Goal: Task Accomplishment & Management: Manage account settings

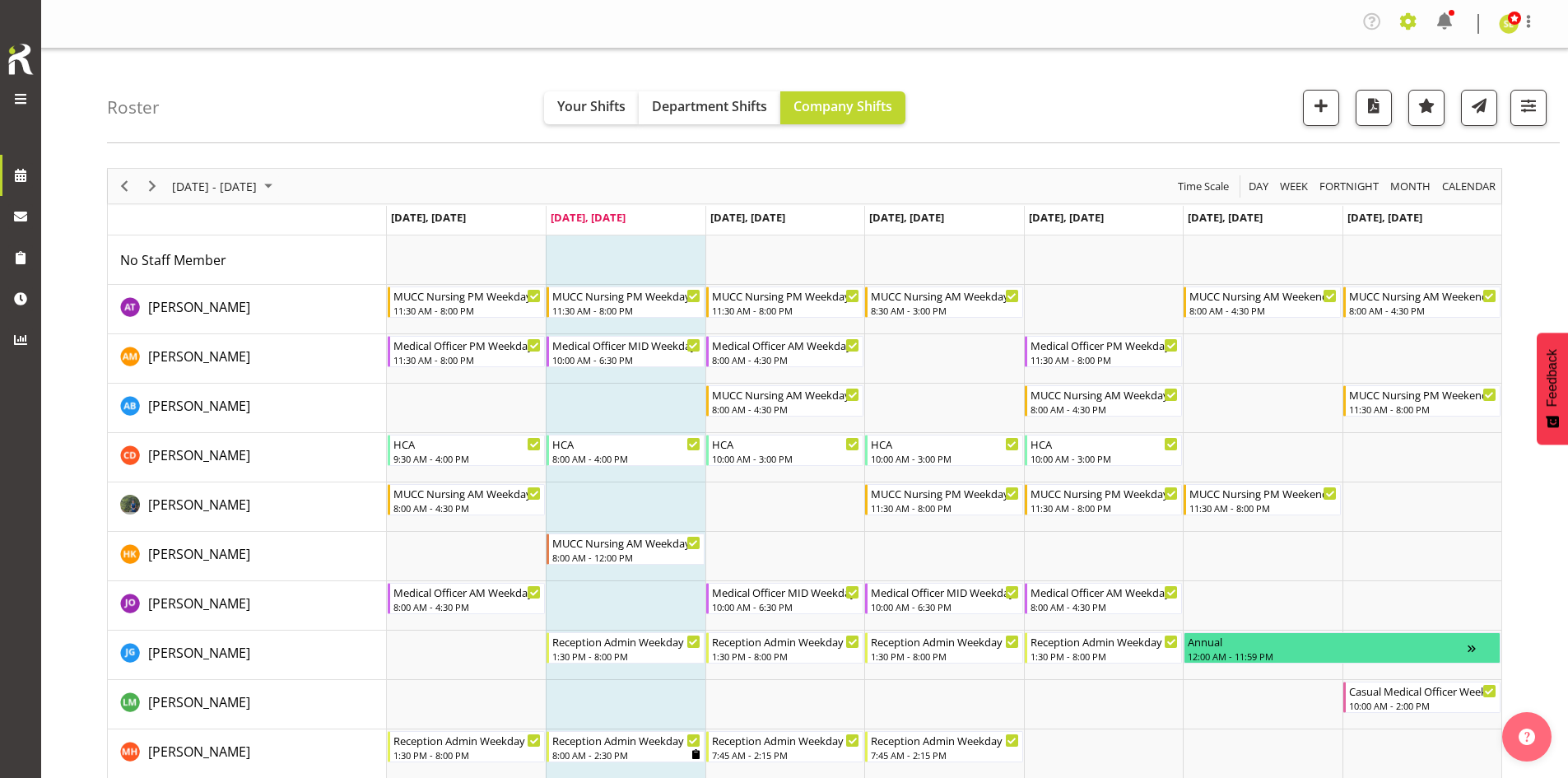
click at [1405, 24] on span at bounding box center [1409, 21] width 27 height 27
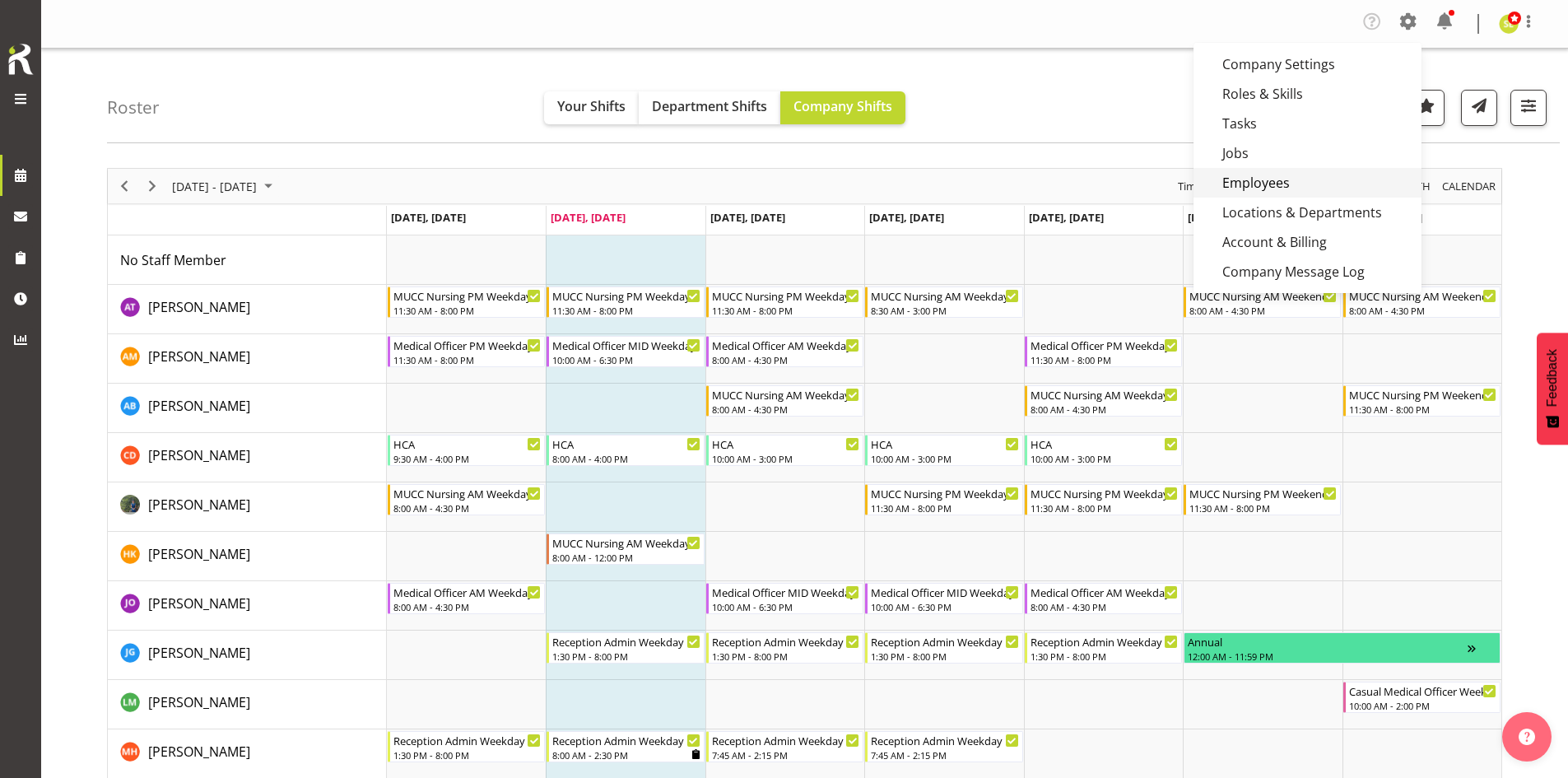
click at [1279, 183] on link "Employees" at bounding box center [1308, 183] width 228 height 30
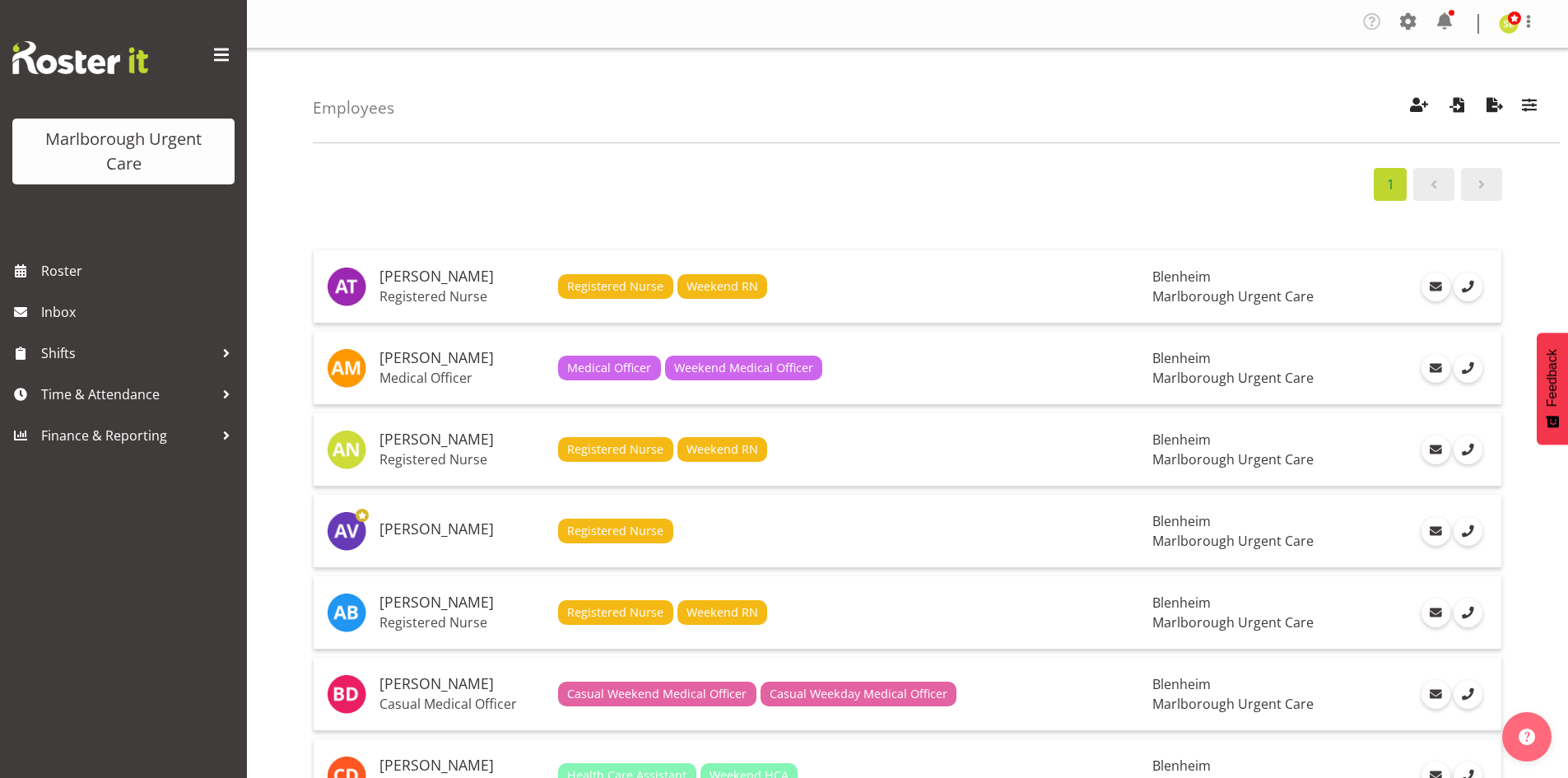
click at [224, 57] on span at bounding box center [221, 55] width 27 height 27
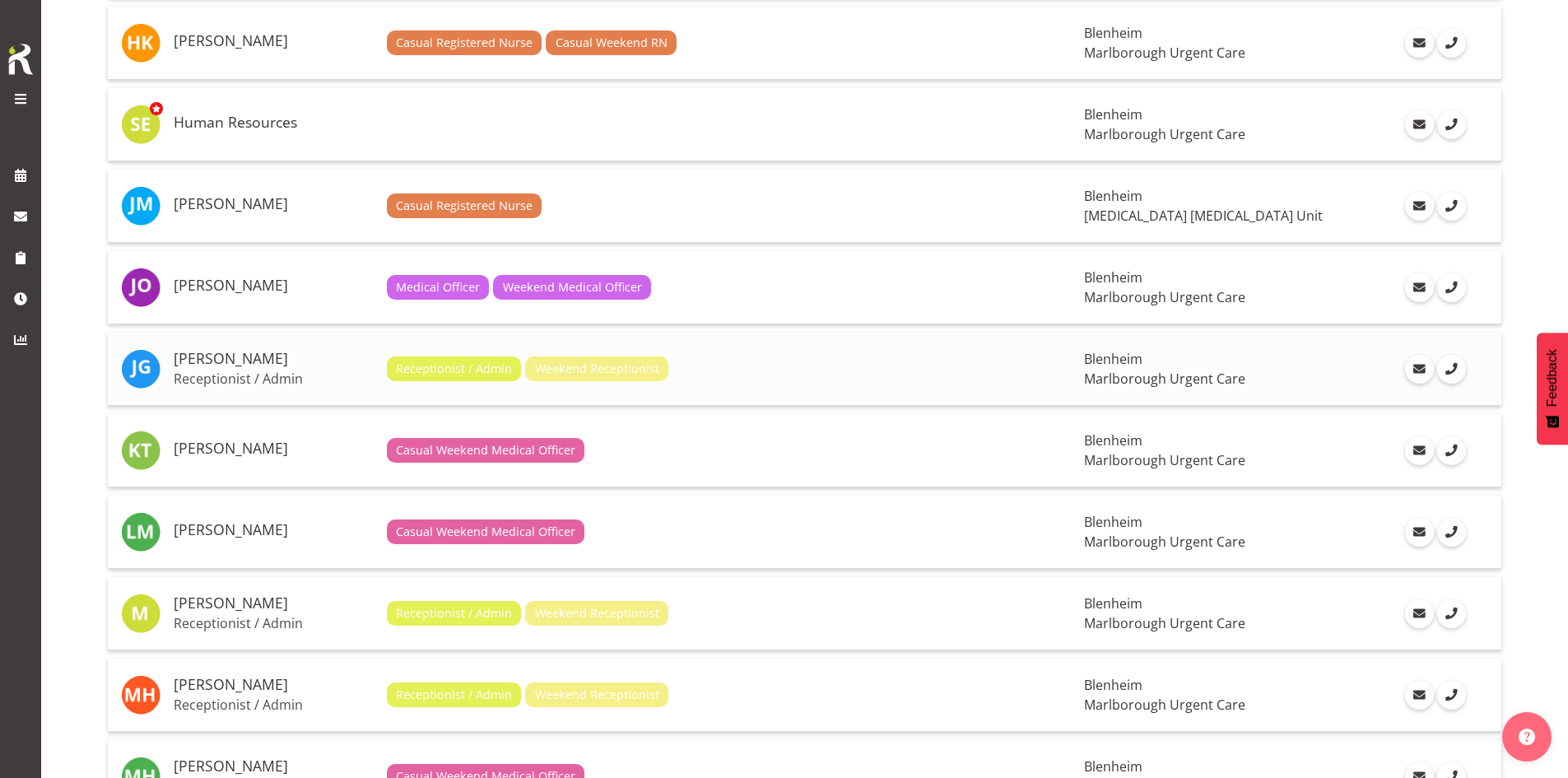
scroll to position [1070, 0]
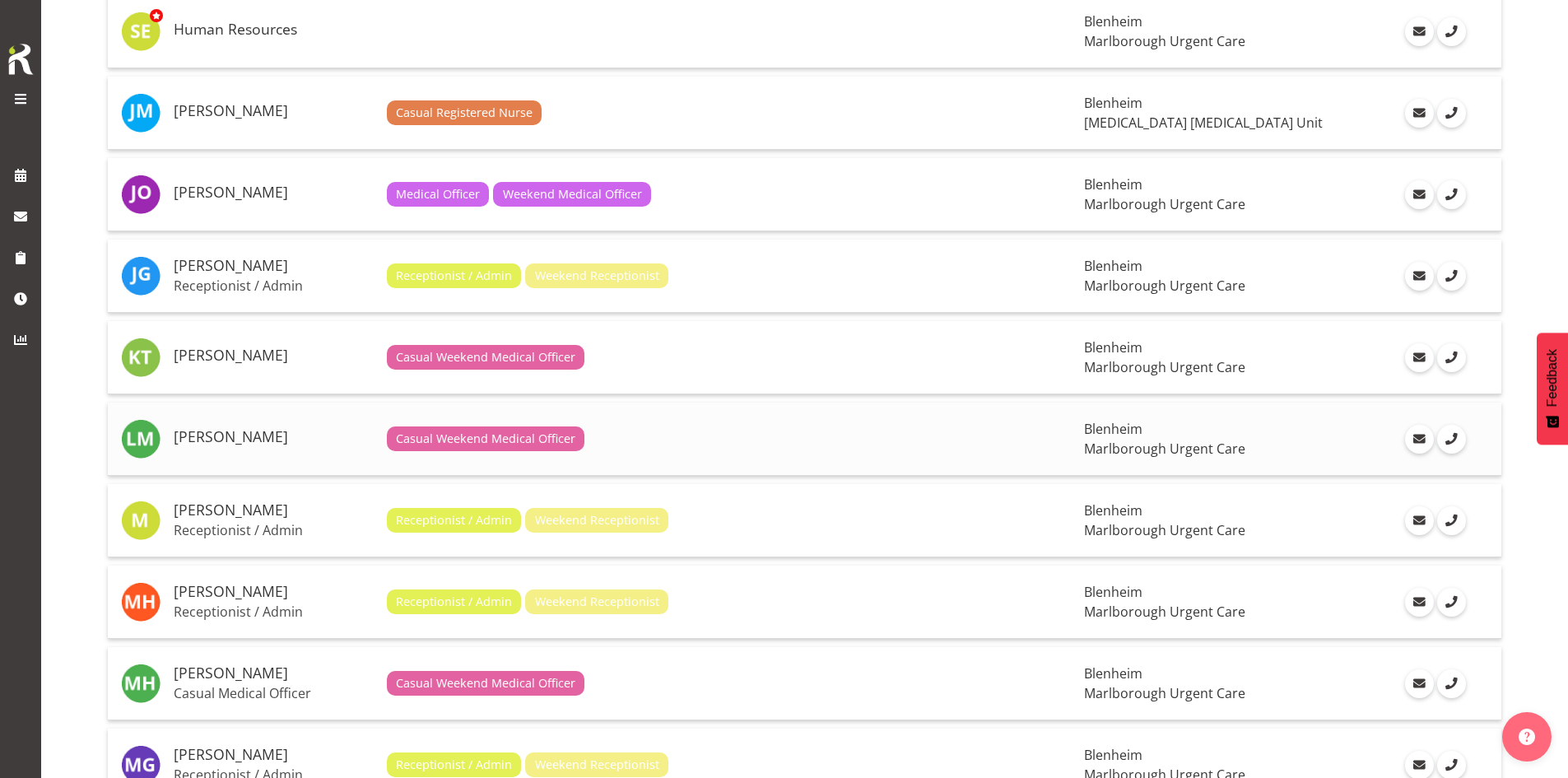
click at [282, 429] on h5 "[PERSON_NAME]" at bounding box center [273, 437] width 200 height 17
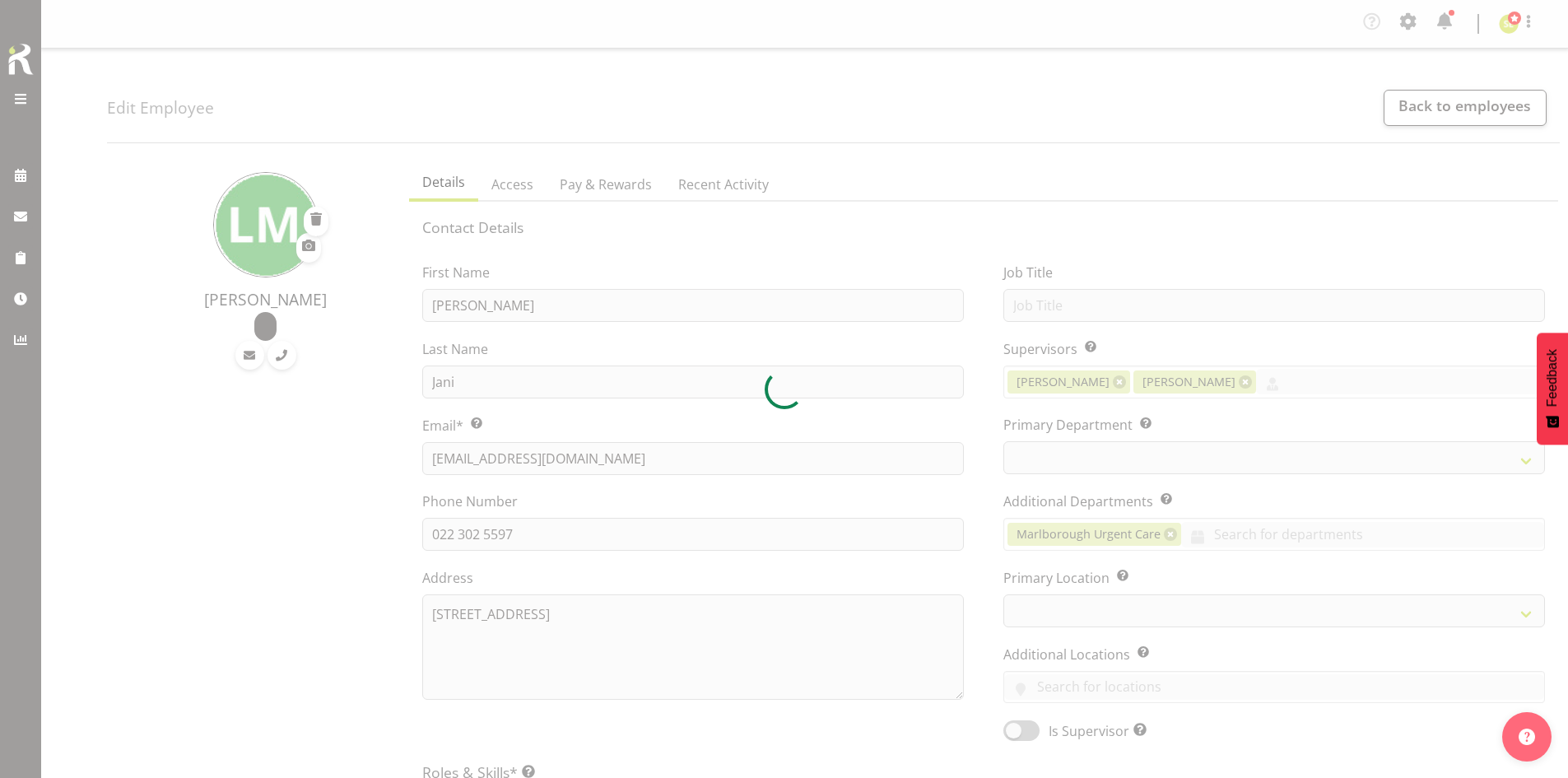
select select "TimelineWeek"
select select "925"
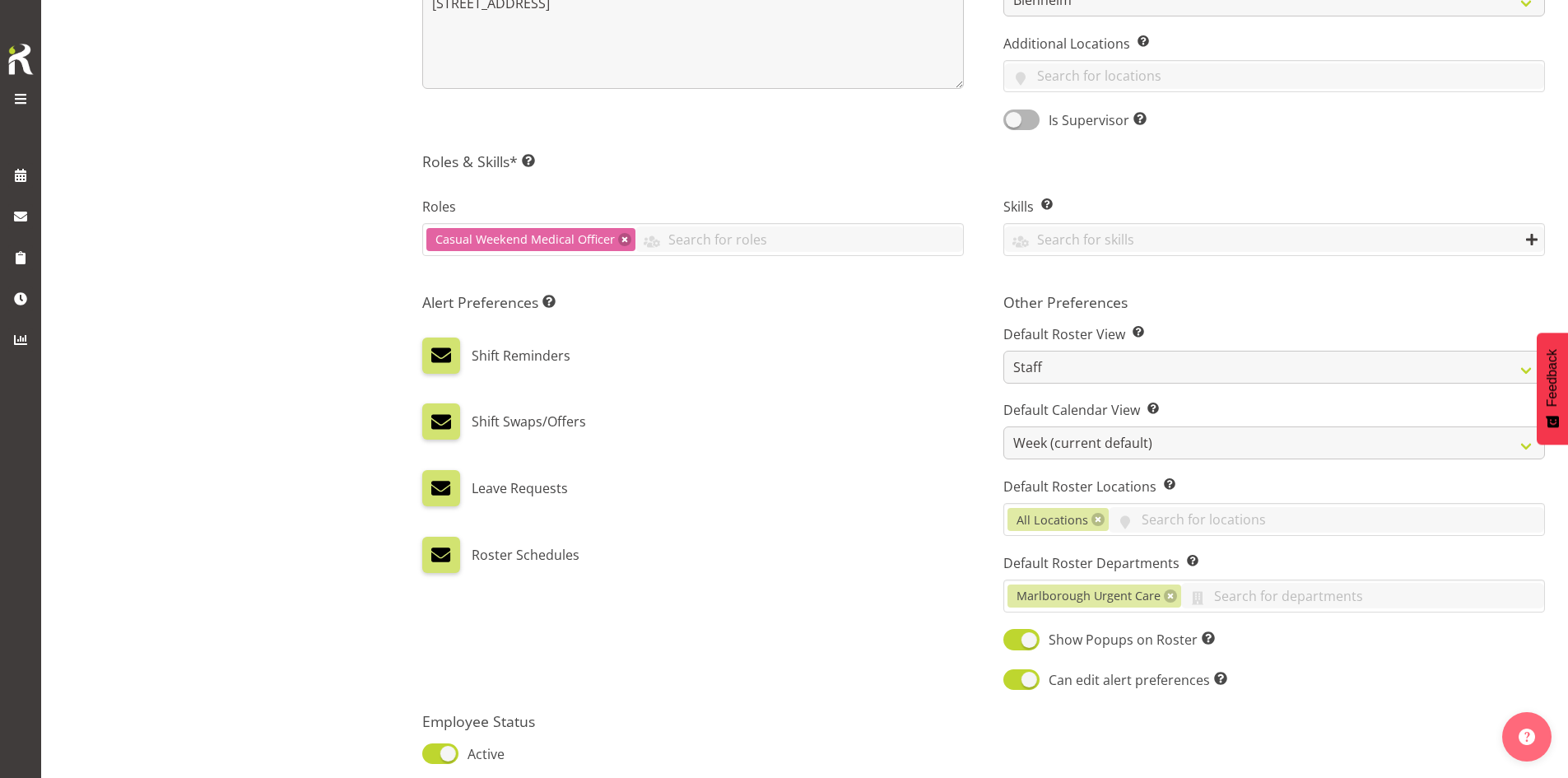
scroll to position [747, 0]
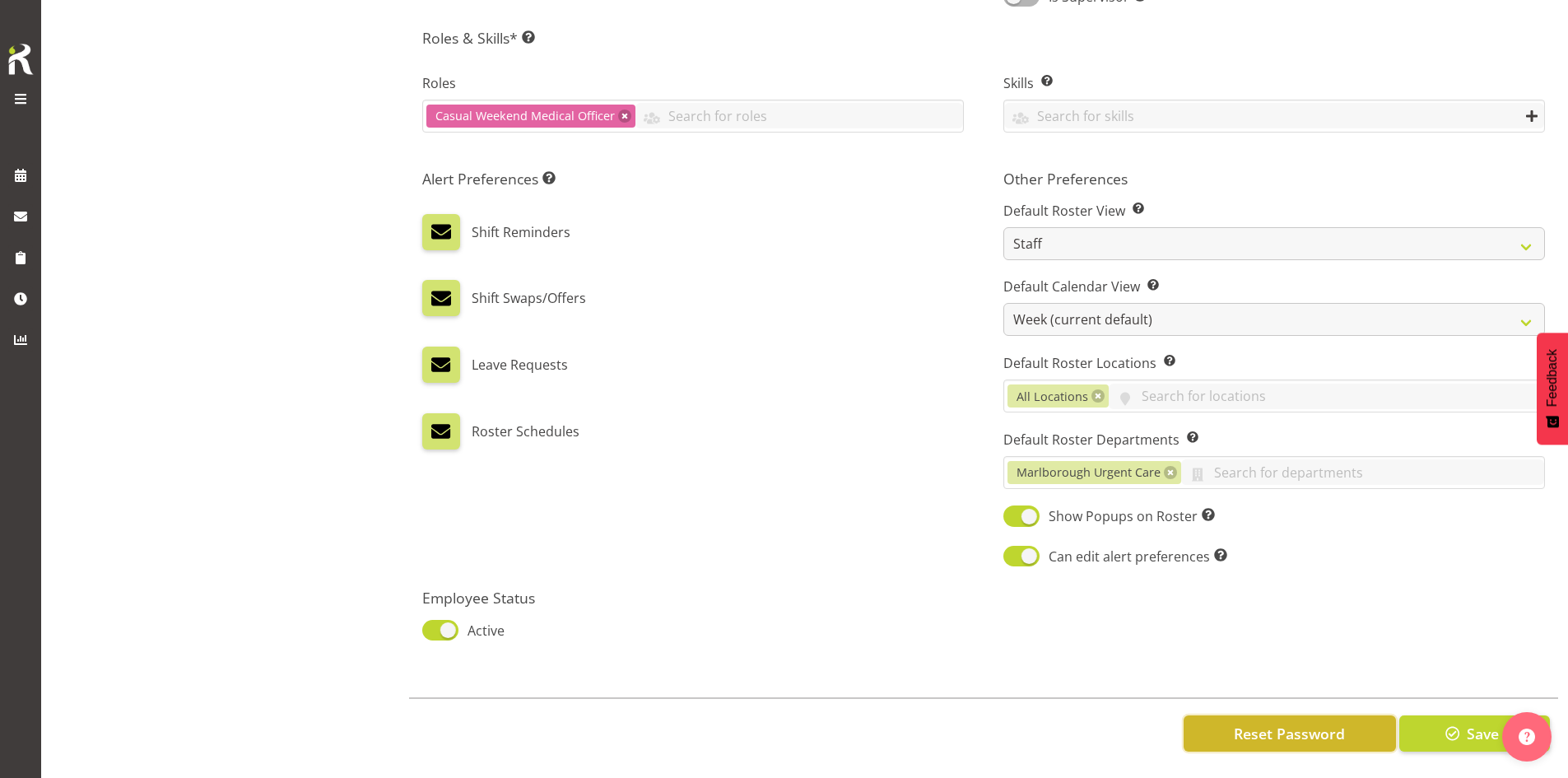
click at [1251, 723] on span "Reset Password" at bounding box center [1289, 734] width 111 height 22
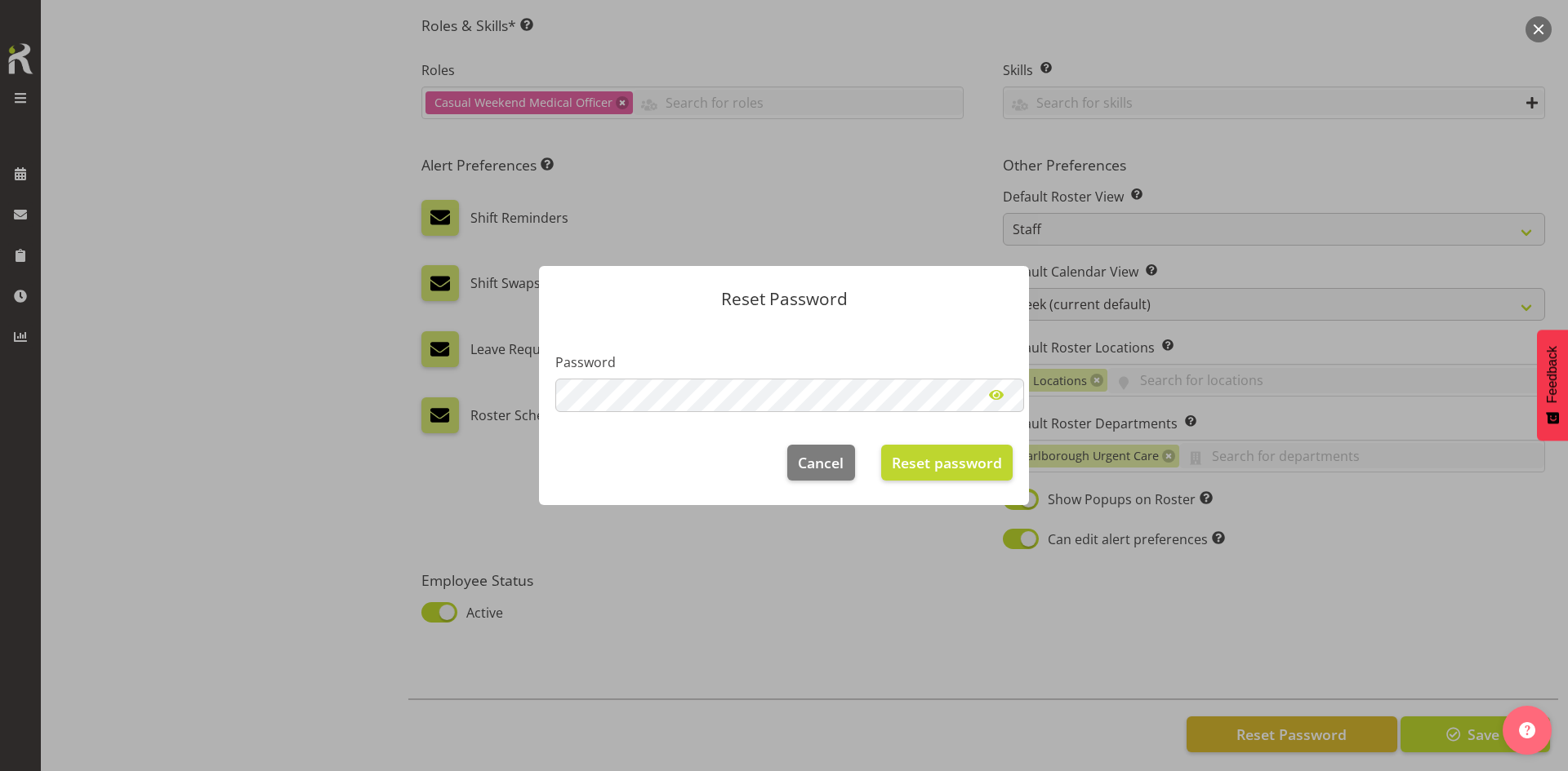
click at [1002, 398] on span at bounding box center [996, 394] width 32 height 32
click at [936, 465] on span "Reset password" at bounding box center [946, 463] width 110 height 21
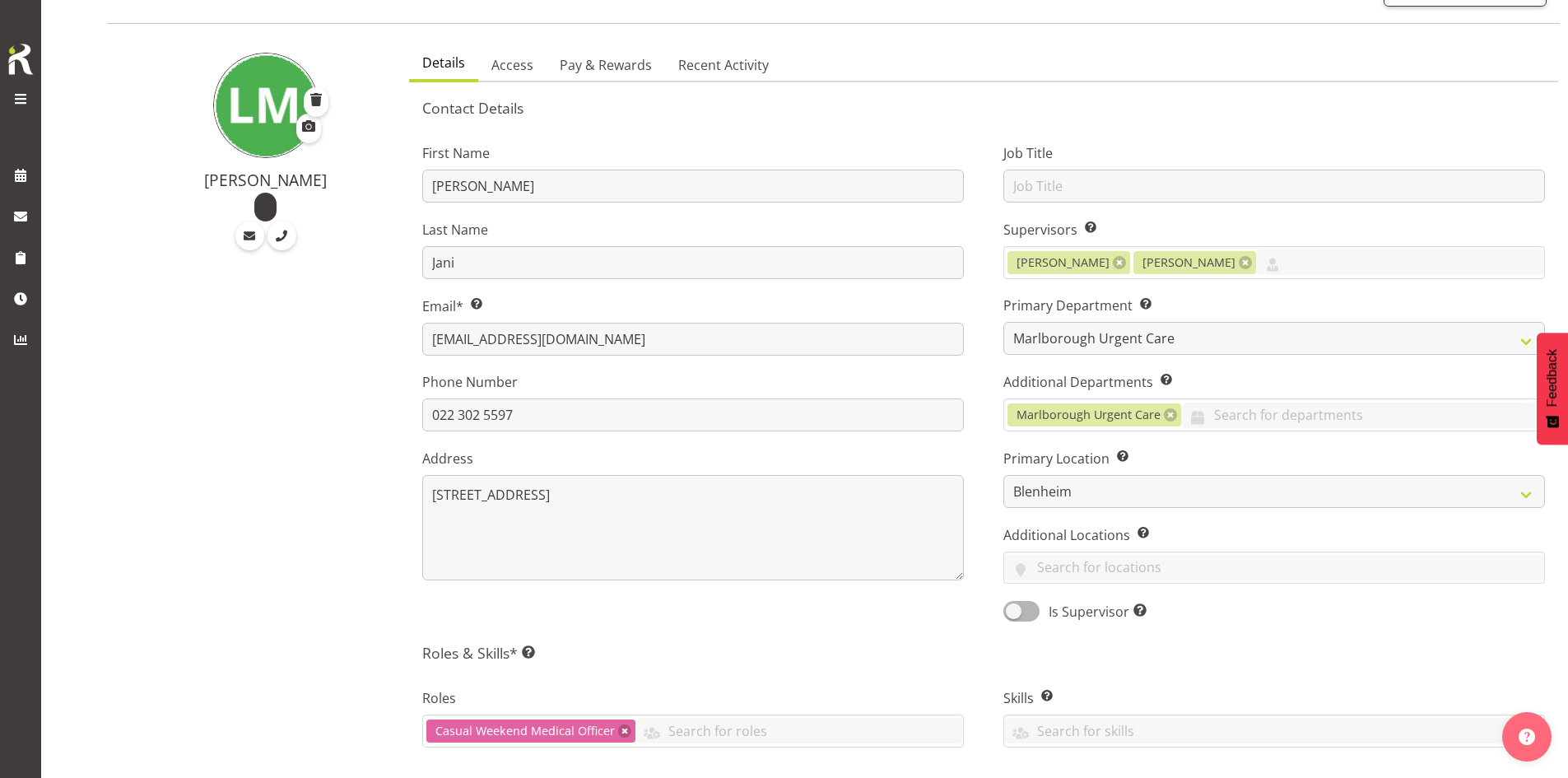
scroll to position [0, 0]
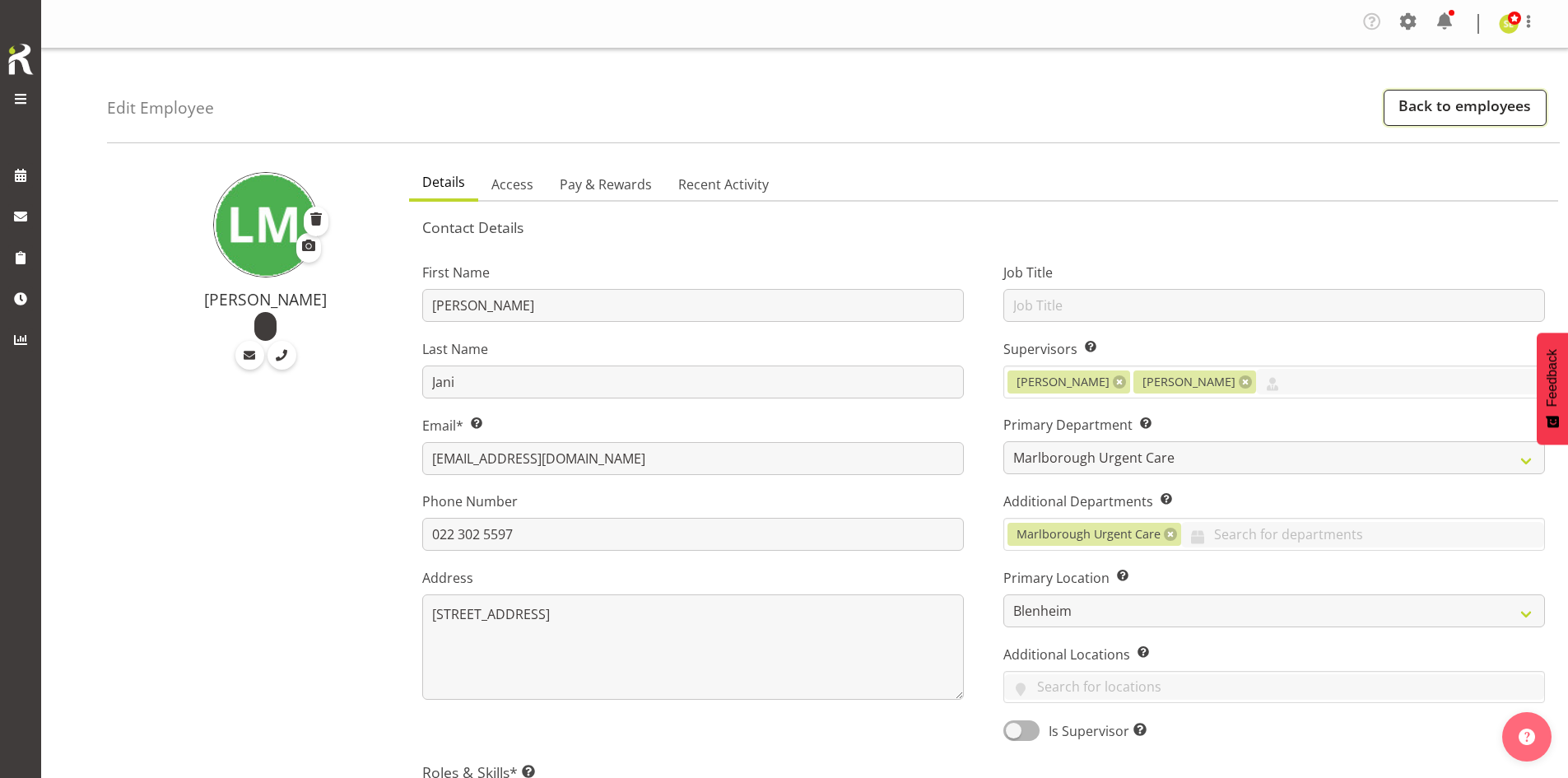
click at [1492, 97] on link "Back to employees" at bounding box center [1466, 107] width 163 height 36
